Goal: Information Seeking & Learning: Learn about a topic

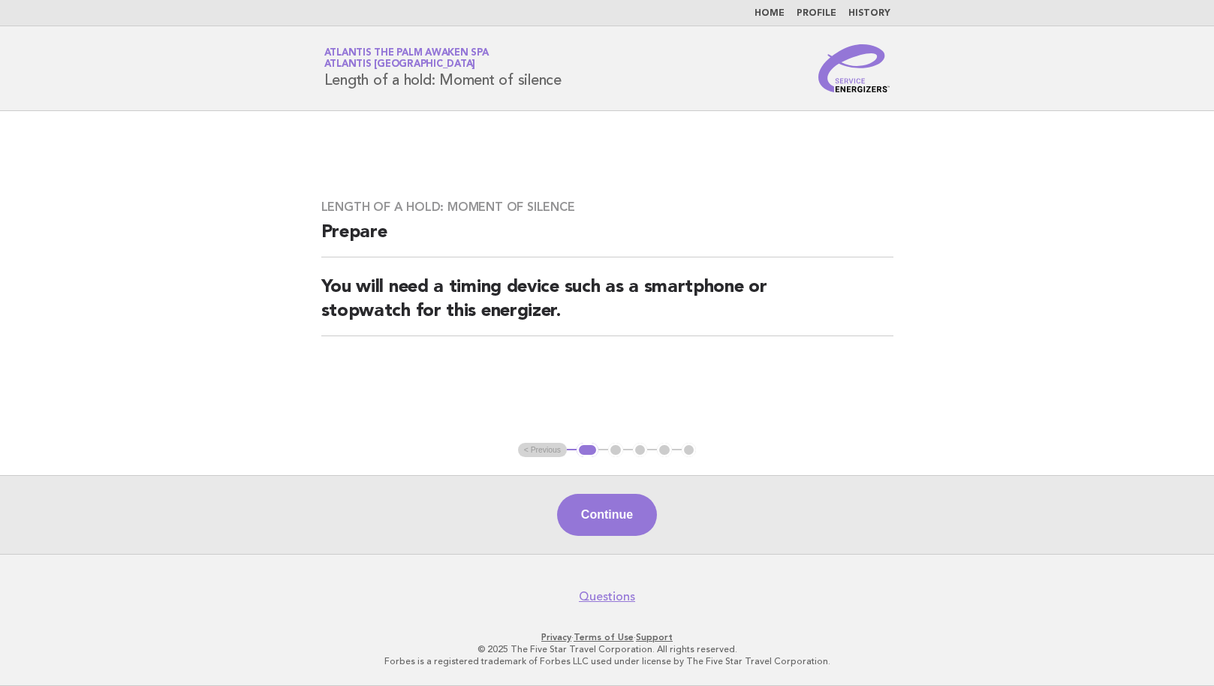
click at [766, 11] on link "Home" at bounding box center [770, 13] width 30 height 9
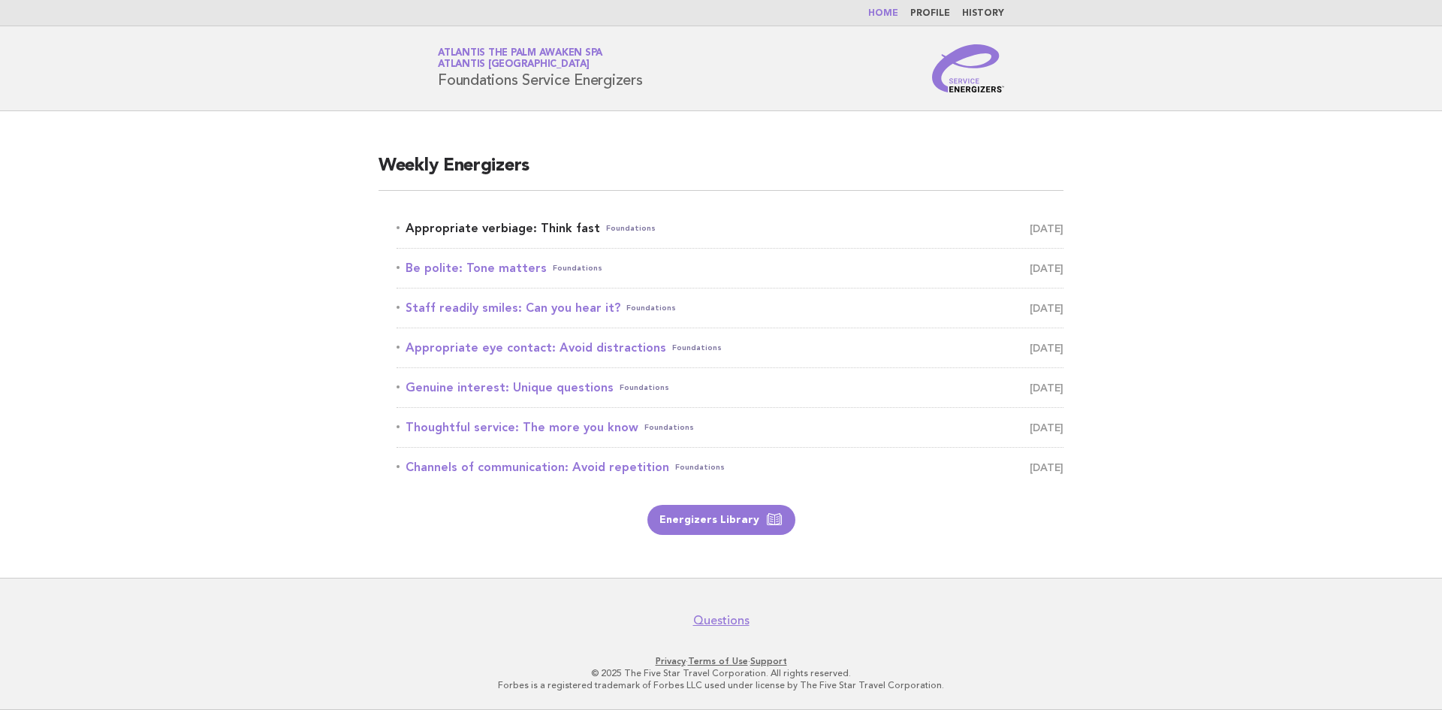
drag, startPoint x: 524, startPoint y: 228, endPoint x: 579, endPoint y: 228, distance: 54.8
click at [524, 228] on link "Appropriate verbiage: Think fast Foundations [DATE]" at bounding box center [729, 228] width 667 height 21
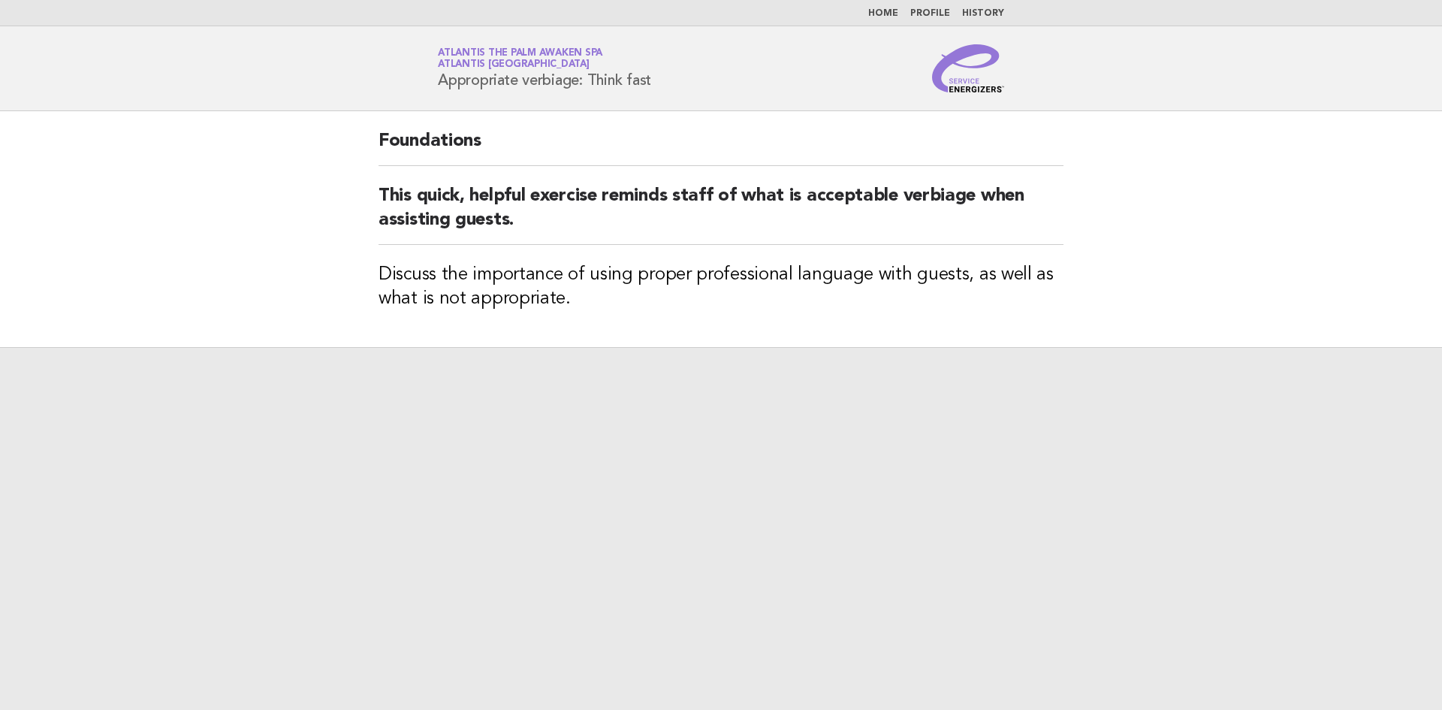
click at [665, 390] on div at bounding box center [721, 528] width 1442 height 363
click at [461, 226] on h2 "This quick, helpful exercise reminds staff of what is acceptable verbiage when …" at bounding box center [720, 214] width 685 height 61
click at [881, 11] on link "Home" at bounding box center [883, 13] width 30 height 9
